Goal: Navigation & Orientation: Find specific page/section

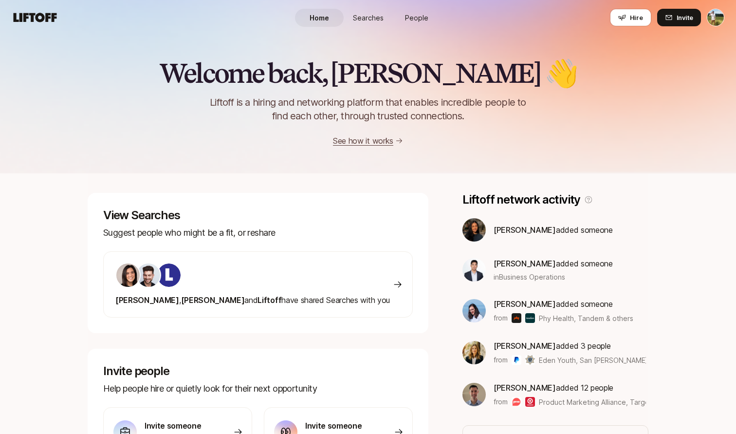
click at [360, 11] on link "Searches" at bounding box center [368, 18] width 49 height 18
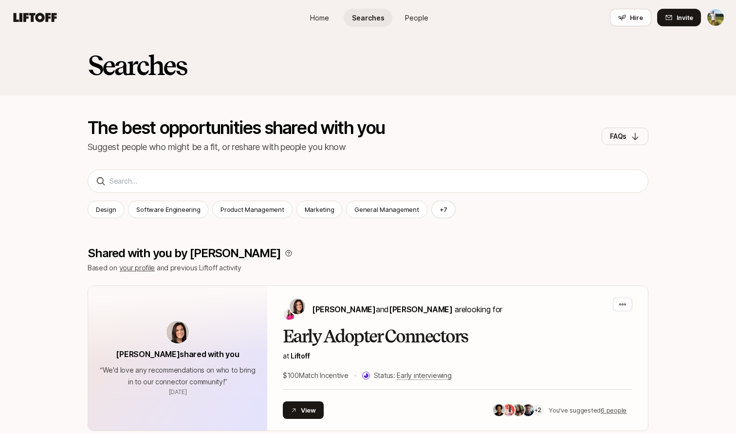
click at [422, 13] on span "People" at bounding box center [416, 18] width 23 height 10
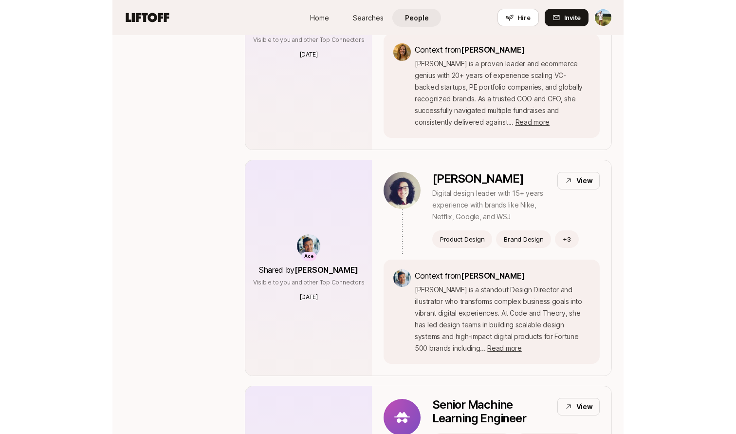
scroll to position [1455, 0]
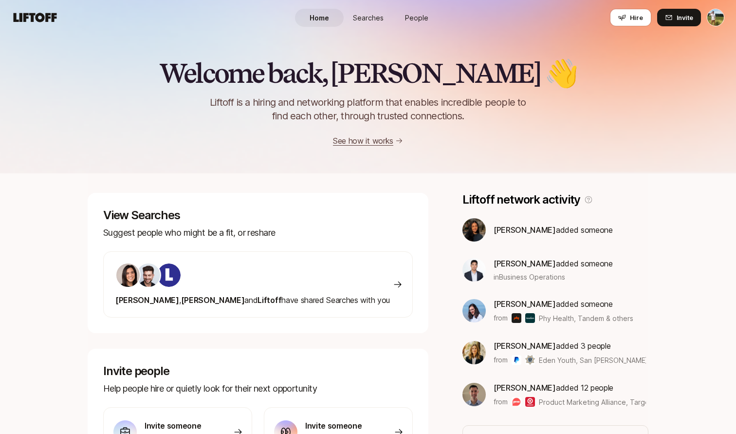
click at [378, 20] on span "Searches" at bounding box center [368, 18] width 31 height 10
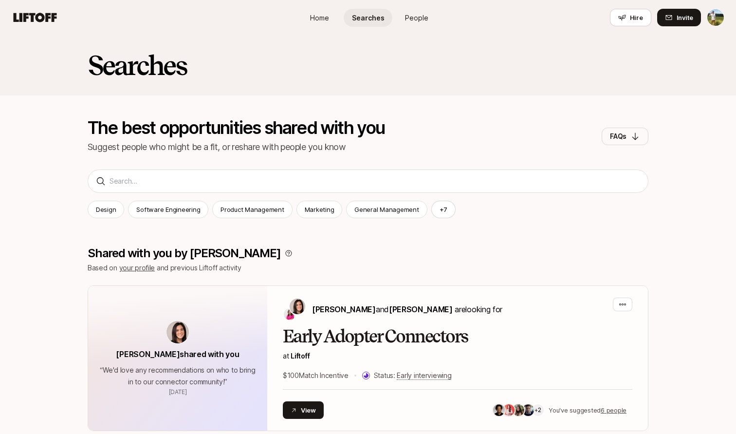
click at [422, 22] on span "People" at bounding box center [416, 18] width 23 height 10
